Goal: Task Accomplishment & Management: Manage account settings

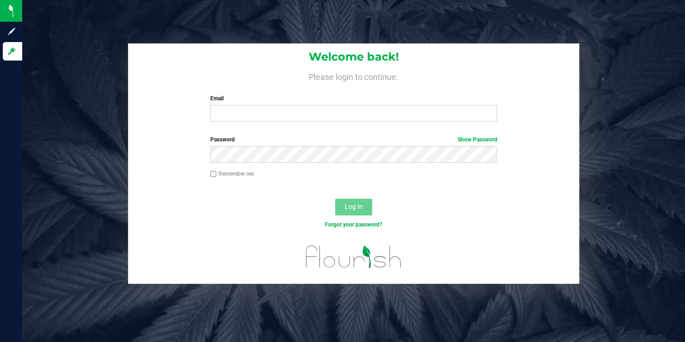
click at [587, 44] on div "Welcome back! Please login to continue. Email Required Please format your email…" at bounding box center [353, 163] width 676 height 241
click at [255, 118] on input "Email" at bounding box center [353, 113] width 287 height 17
type input "[EMAIL_ADDRESS][DOMAIN_NAME]"
click at [270, 116] on input "Email" at bounding box center [353, 113] width 287 height 17
type input "[EMAIL_ADDRESS][DOMAIN_NAME]"
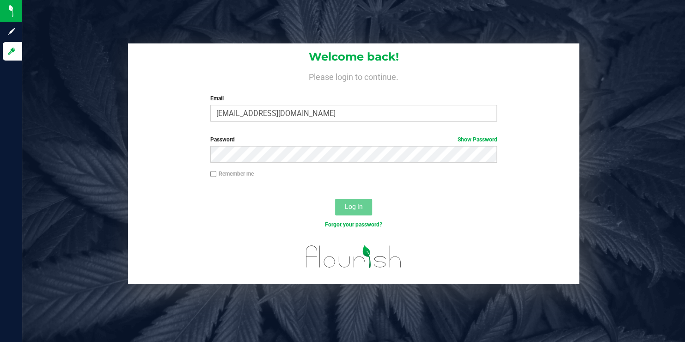
click at [281, 165] on div "Password Show Password" at bounding box center [353, 152] width 451 height 34
click at [352, 209] on span "Log In" at bounding box center [354, 206] width 18 height 7
click at [356, 205] on span "Log In" at bounding box center [354, 206] width 18 height 7
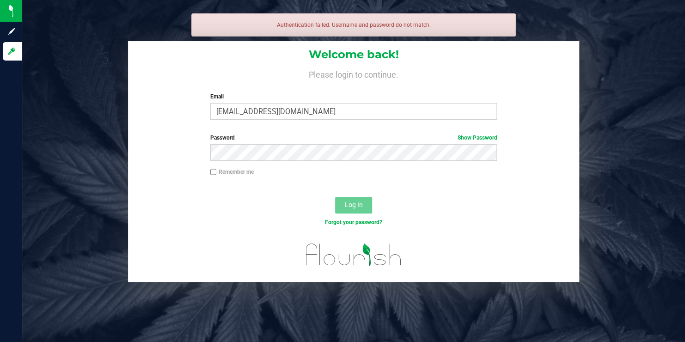
click at [259, 140] on label "Password Show Password" at bounding box center [353, 138] width 287 height 8
